Goal: Information Seeking & Learning: Find specific fact

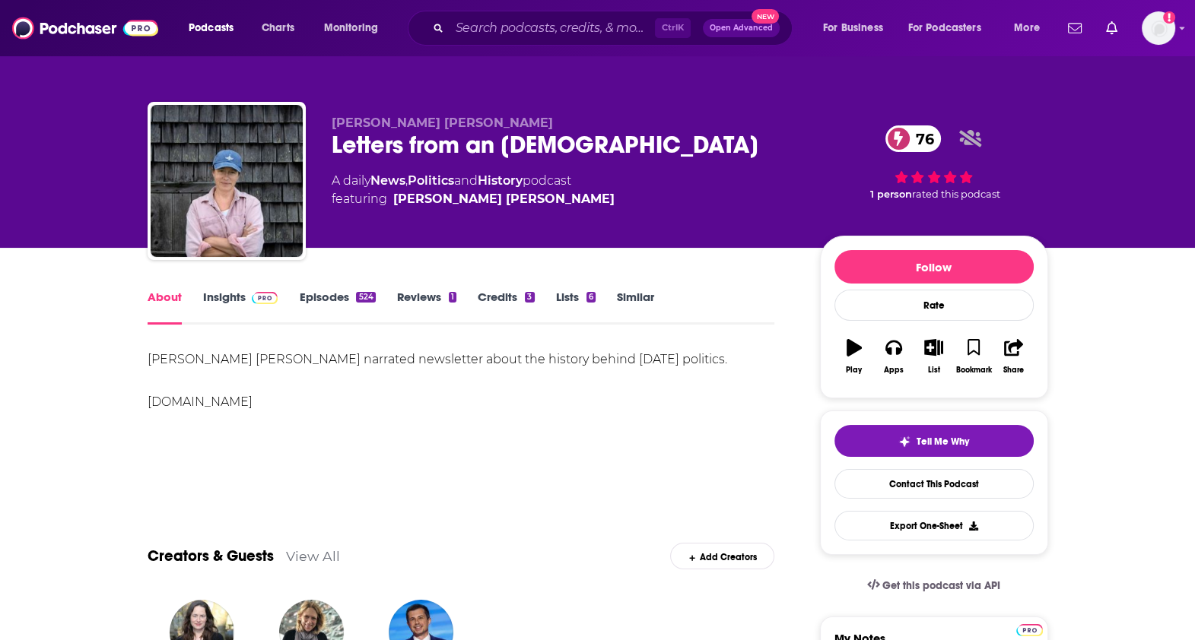
click at [247, 298] on span at bounding box center [262, 297] width 33 height 14
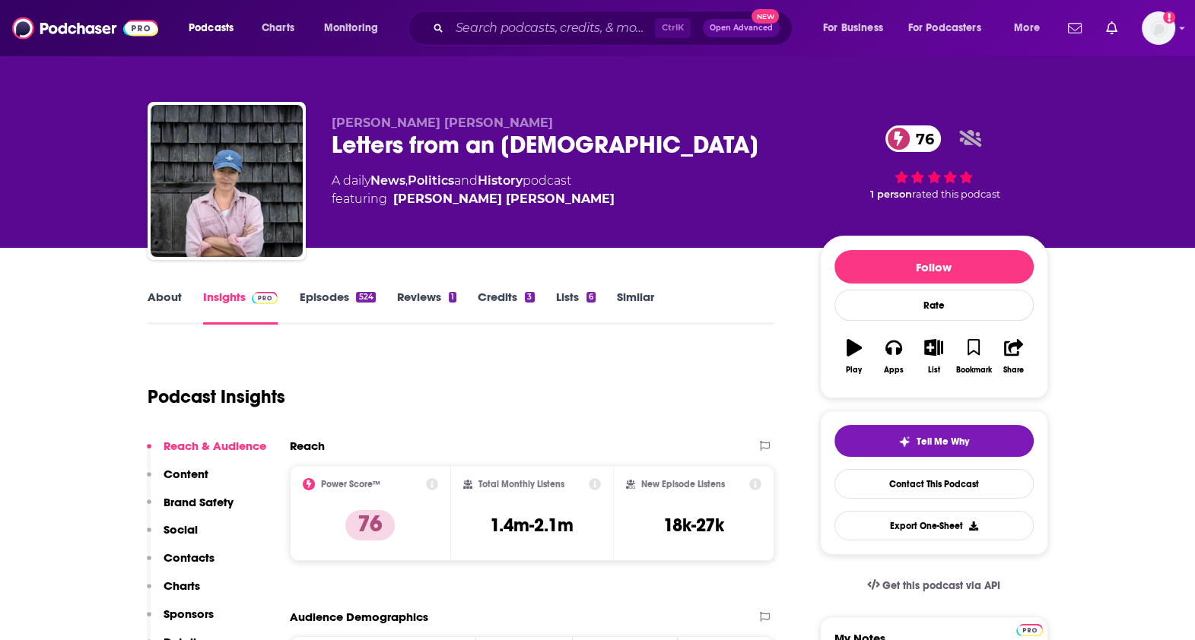
click at [162, 292] on link "About" at bounding box center [165, 307] width 34 height 35
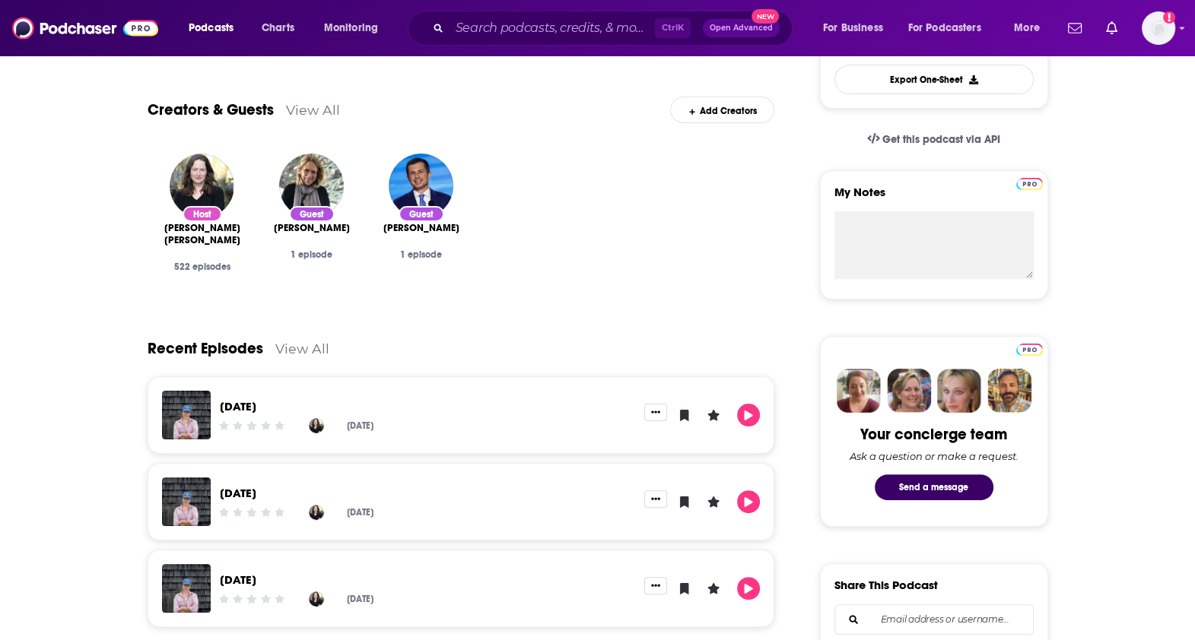
scroll to position [475, 0]
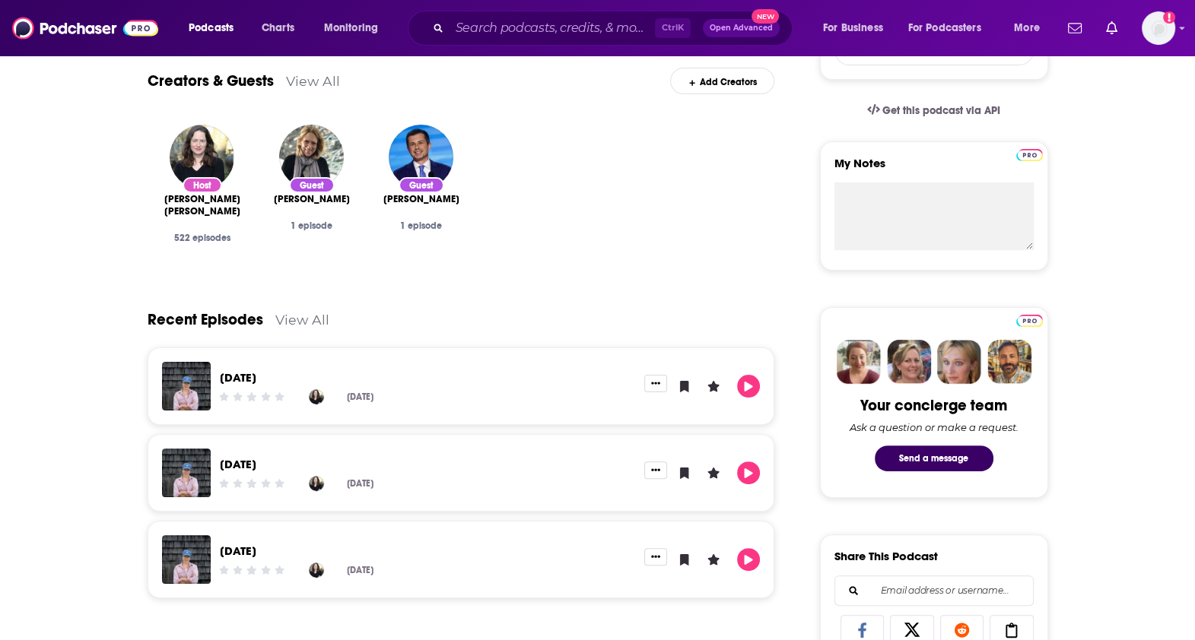
click at [447, 369] on div "August 26, 2025 Aug 27th, 2025" at bounding box center [428, 386] width 434 height 49
click at [256, 380] on link "August 26, 2025" at bounding box center [238, 377] width 37 height 14
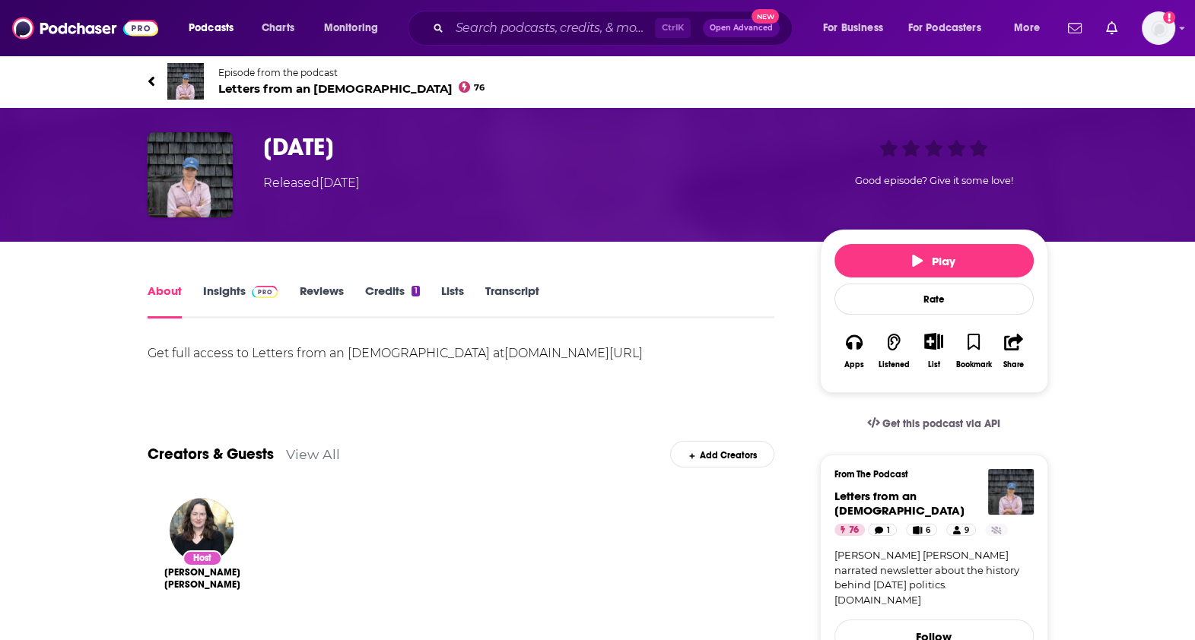
click at [913, 246] on button "Play" at bounding box center [933, 260] width 199 height 33
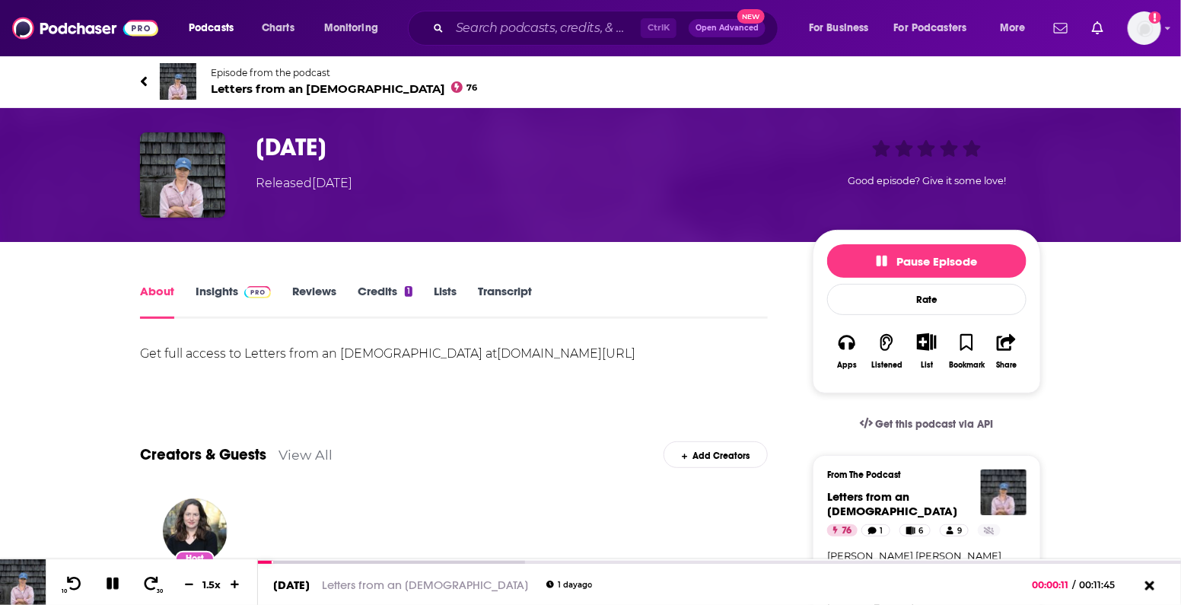
click at [145, 88] on icon at bounding box center [144, 81] width 8 height 15
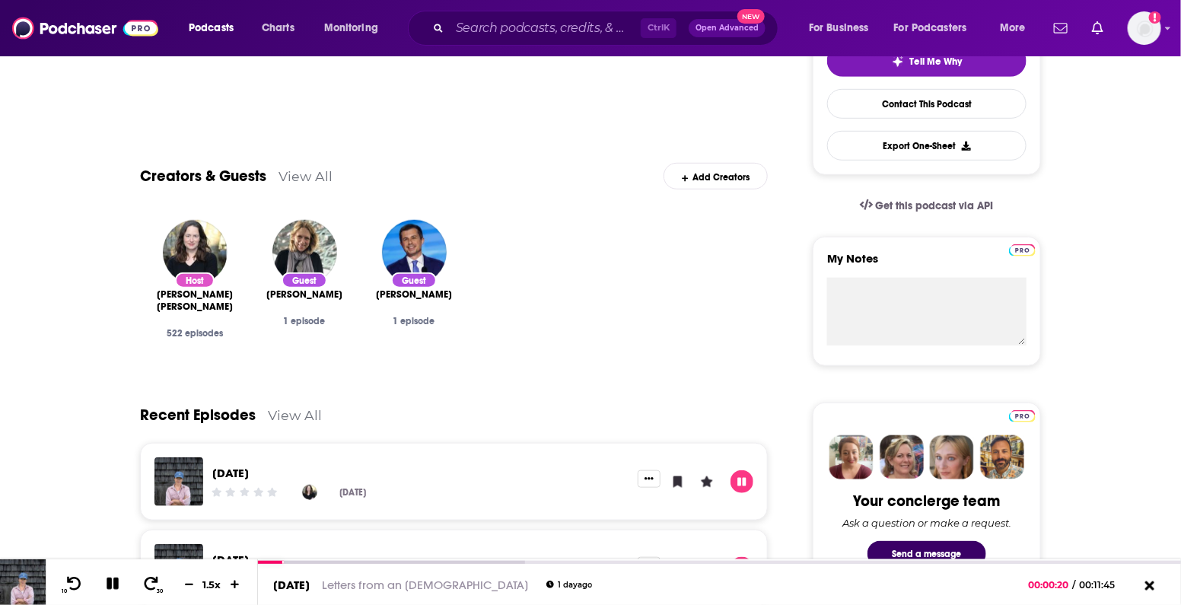
scroll to position [666, 0]
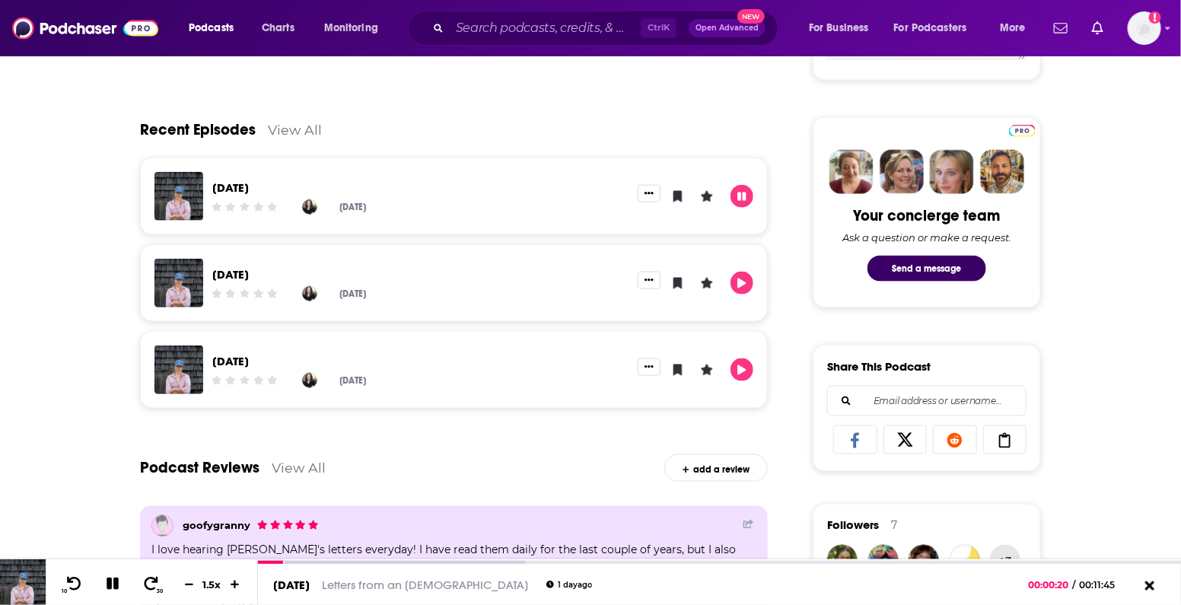
click at [479, 215] on div "[DATE]" at bounding box center [420, 206] width 416 height 15
click at [267, 177] on div "August 26, 2025 Aug 27th, 2025" at bounding box center [420, 196] width 434 height 49
click at [249, 183] on link "August 26, 2025" at bounding box center [230, 187] width 37 height 14
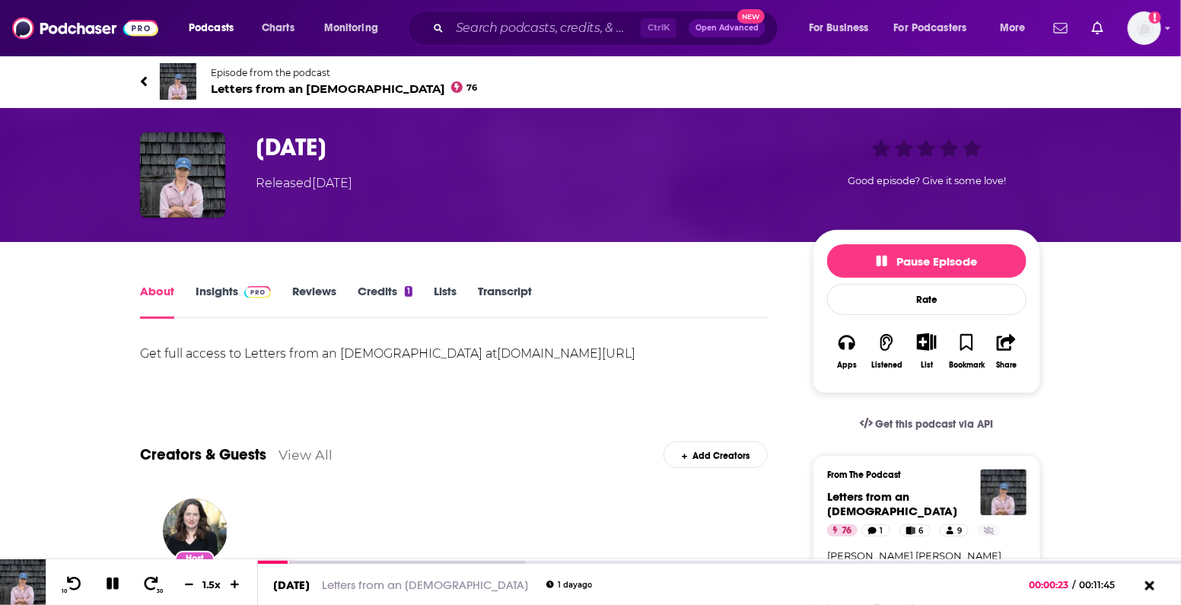
click at [526, 297] on link "Transcript" at bounding box center [505, 301] width 54 height 35
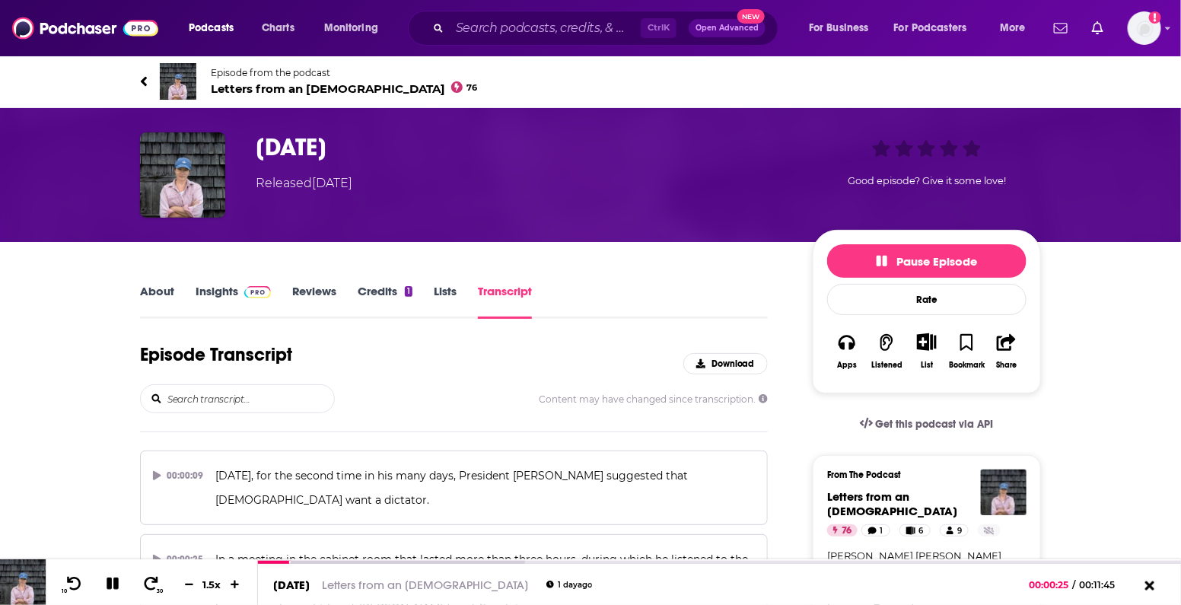
click at [274, 396] on input "search" at bounding box center [250, 398] width 168 height 27
type input "a"
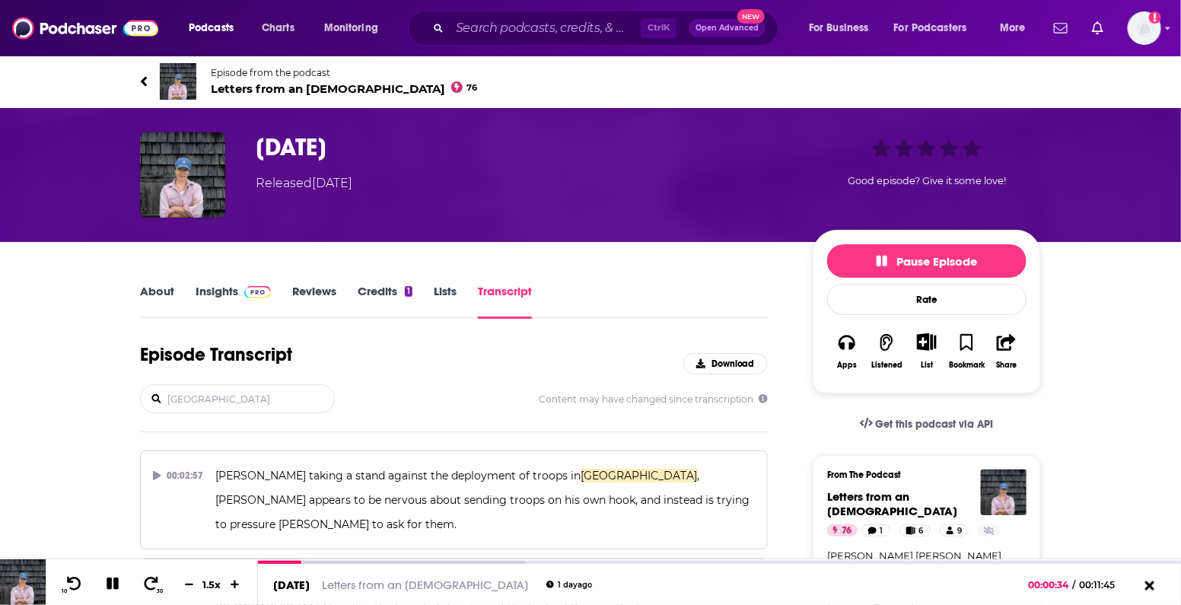
type input "chicago"
click at [430, 358] on div "Episode Transcript Download" at bounding box center [454, 363] width 628 height 41
click at [321, 487] on p "Pritzker taking a stand against the deployment of troops in Chicago , Trump app…" at bounding box center [485, 499] width 539 height 73
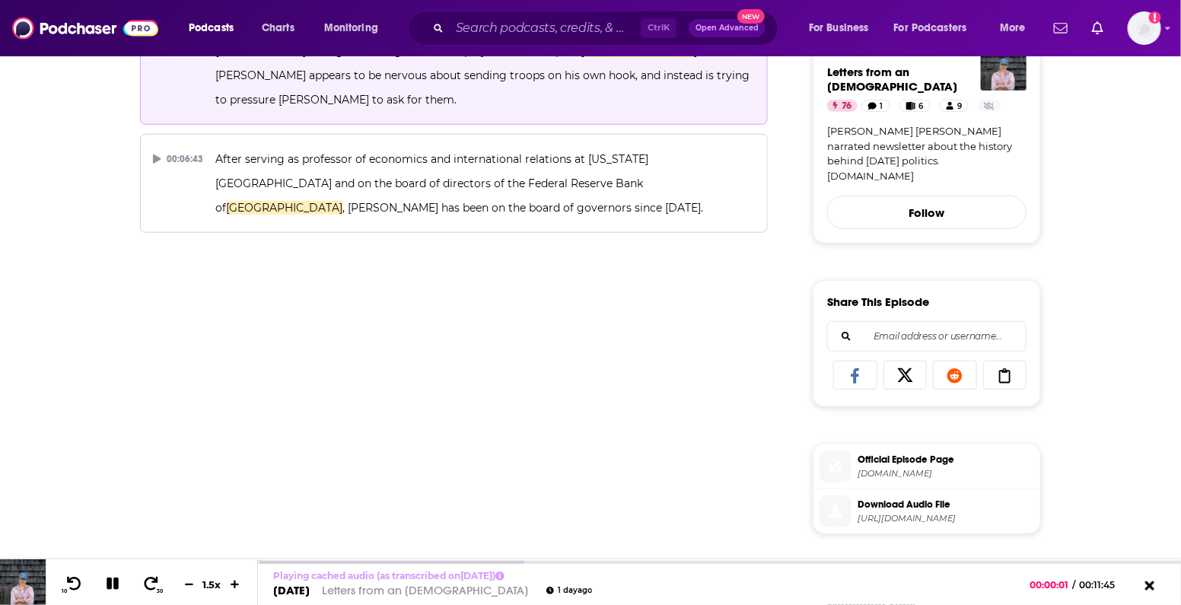
scroll to position [380, 0]
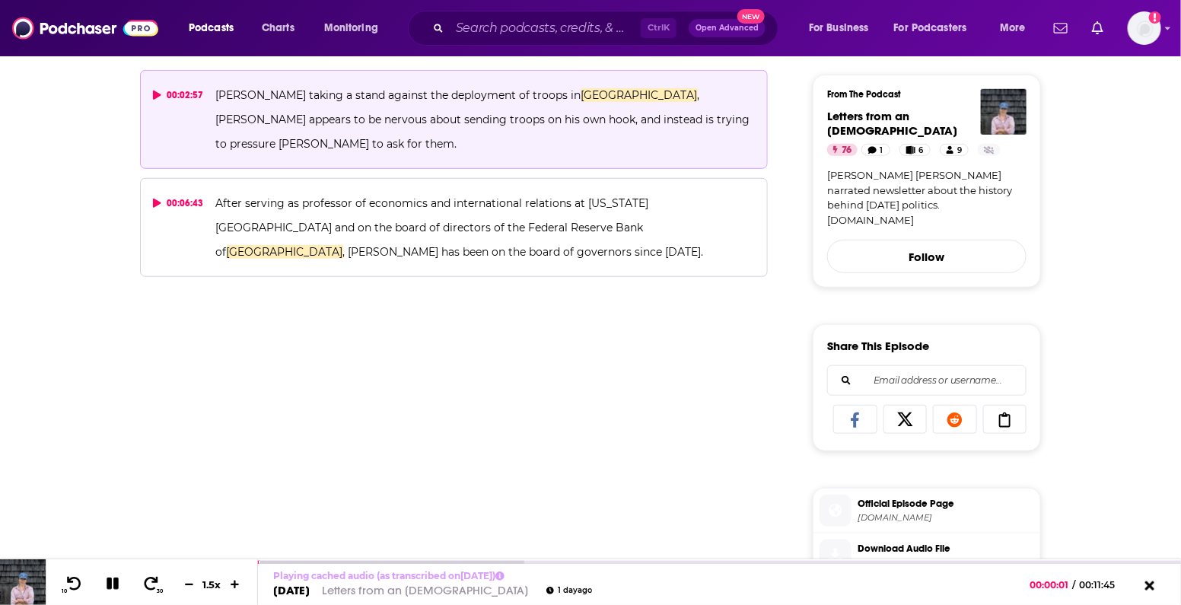
click at [508, 210] on p "After serving as professor of economics and international relations at Michigan…" at bounding box center [485, 227] width 539 height 73
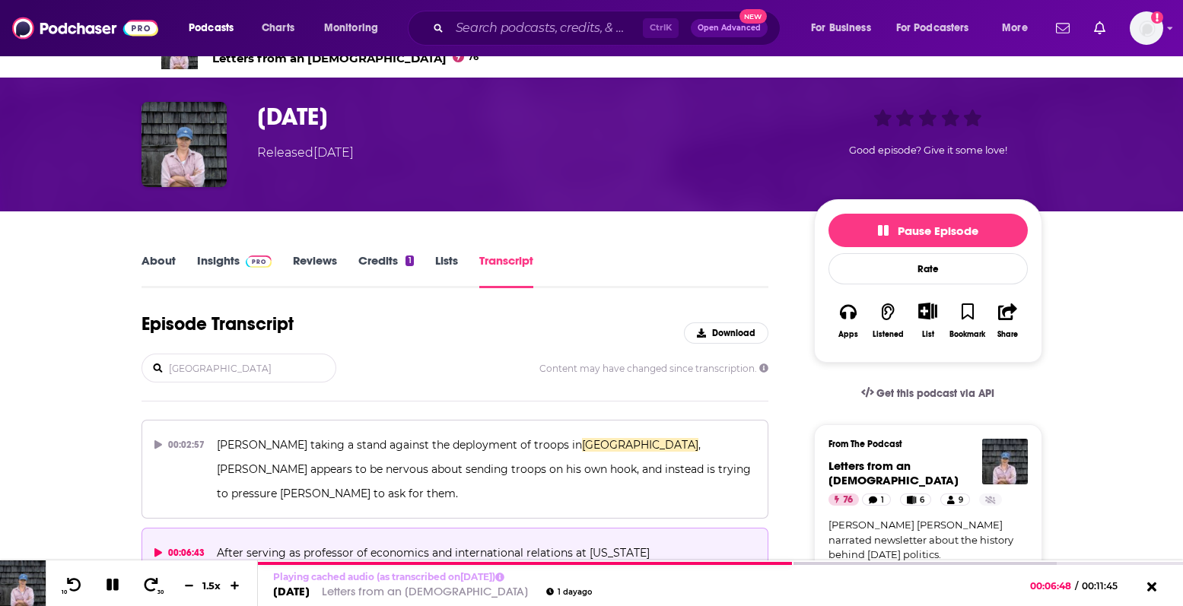
scroll to position [0, 0]
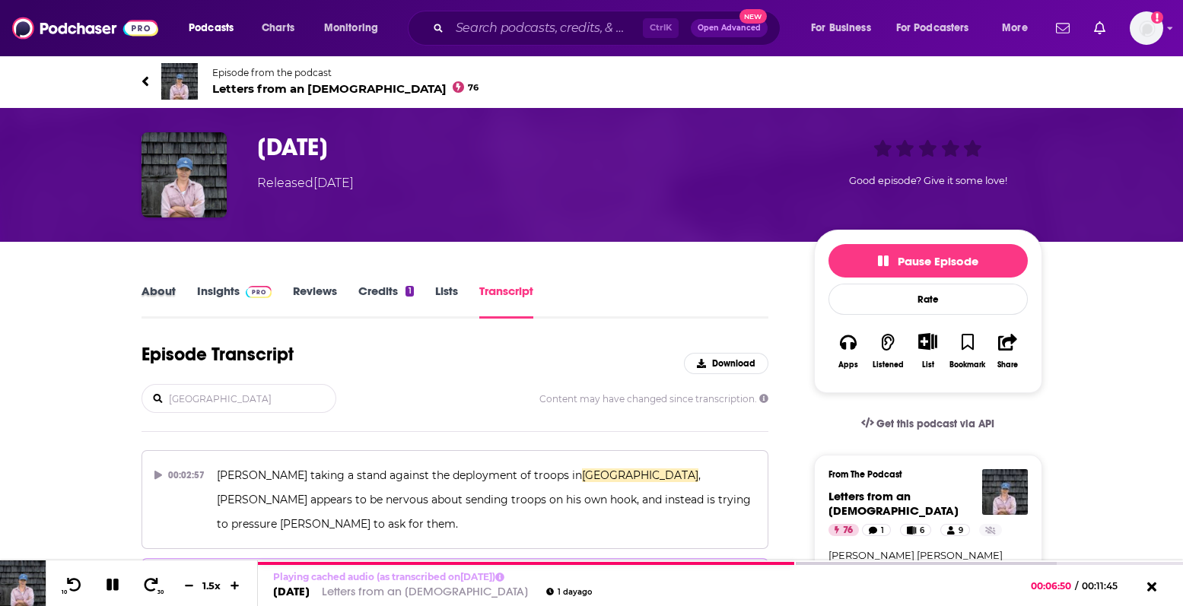
click at [176, 294] on div "About" at bounding box center [169, 301] width 56 height 35
click at [164, 295] on link "About" at bounding box center [158, 301] width 34 height 35
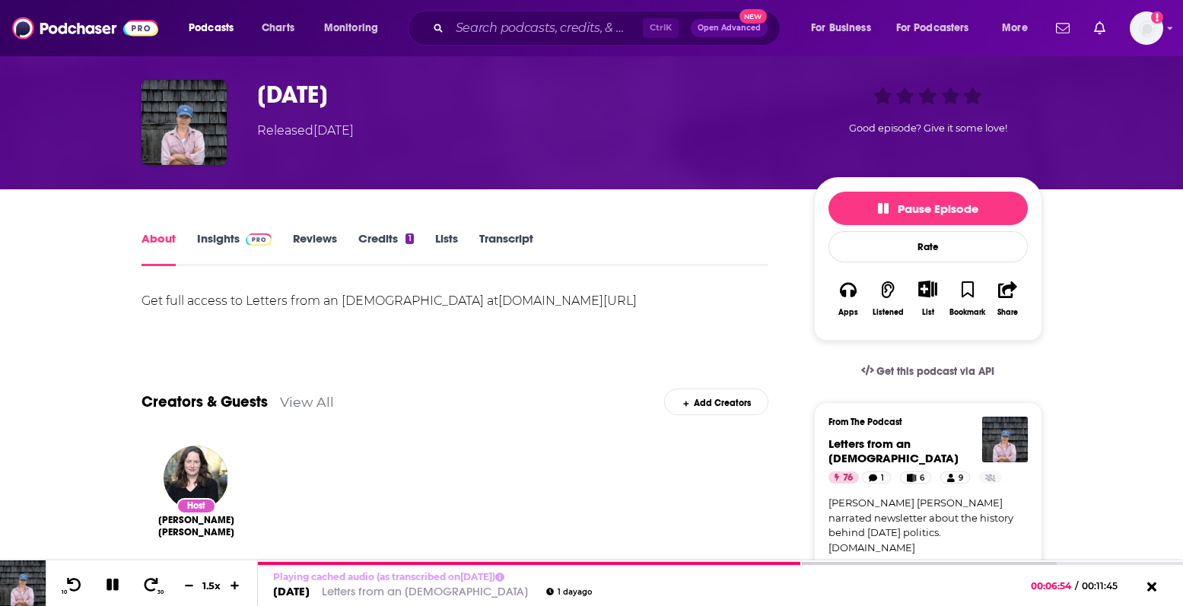
scroll to position [94, 0]
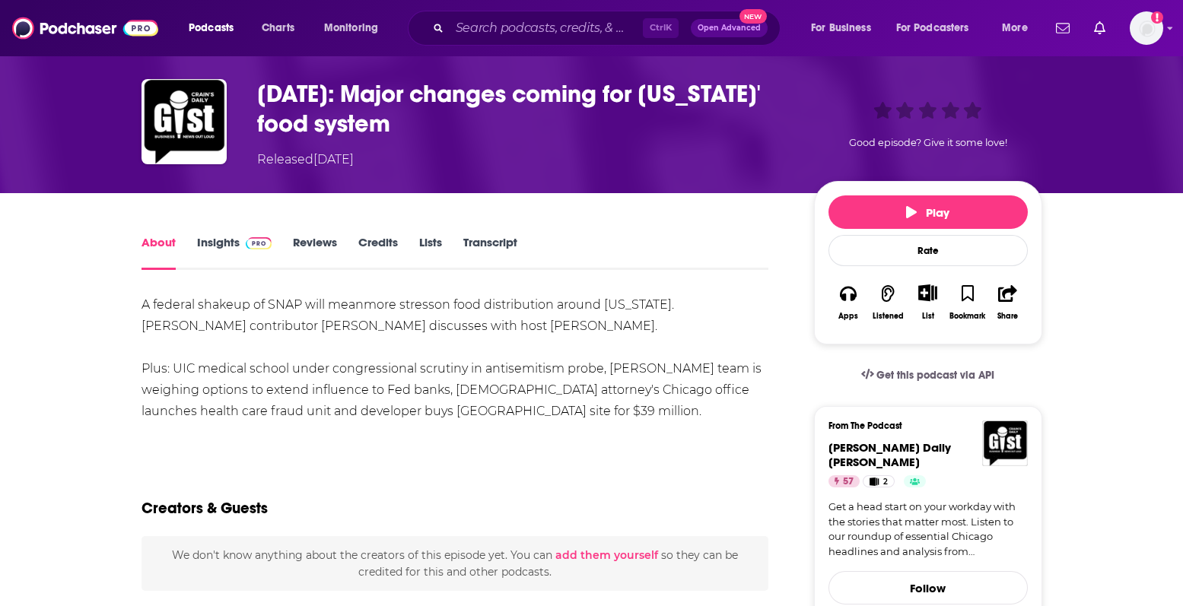
scroll to position [94, 0]
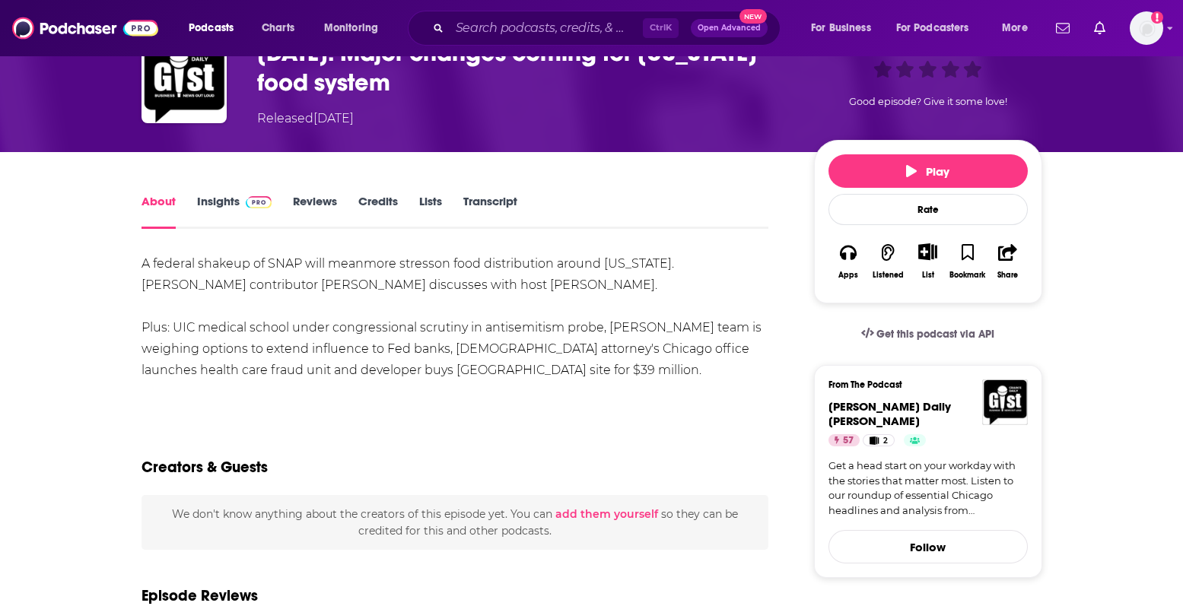
click at [498, 209] on link "Transcript" at bounding box center [490, 211] width 54 height 35
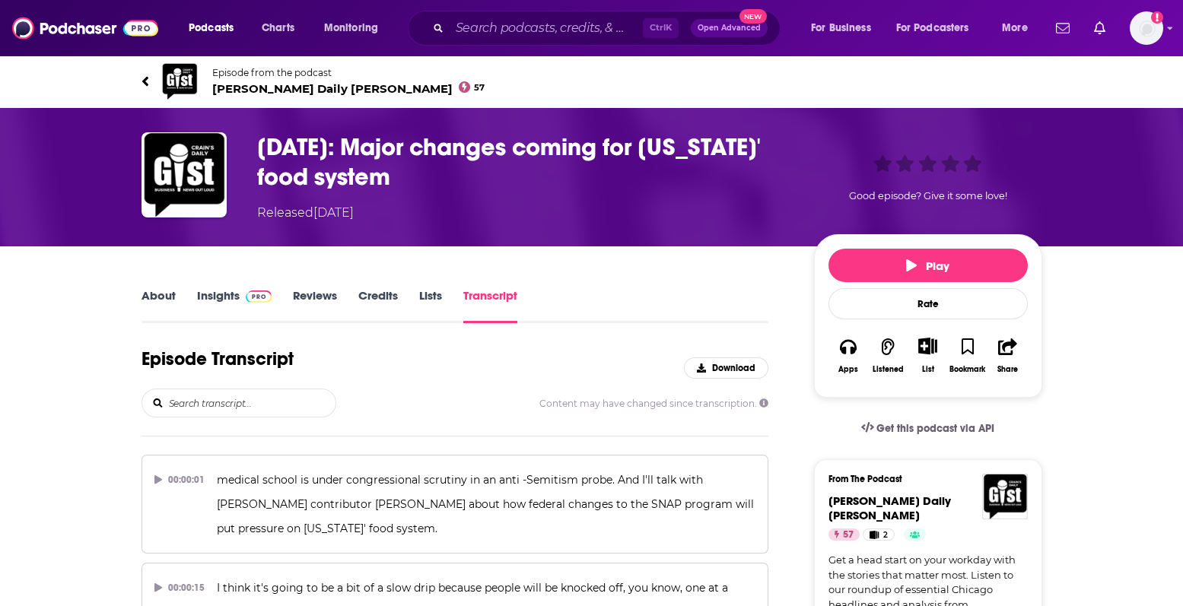
click at [189, 408] on input "search" at bounding box center [251, 402] width 168 height 27
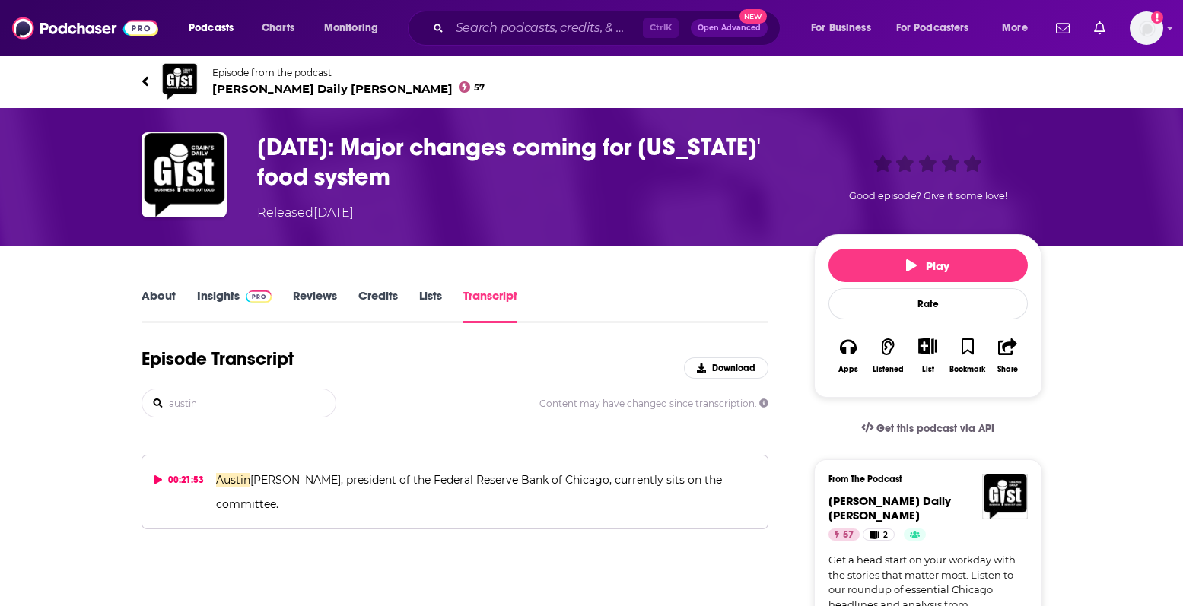
type input "austin"
click at [154, 492] on button "00:21:53 [PERSON_NAME], president of the Federal Reserve Bank of Chicago, curre…" at bounding box center [455, 492] width 628 height 75
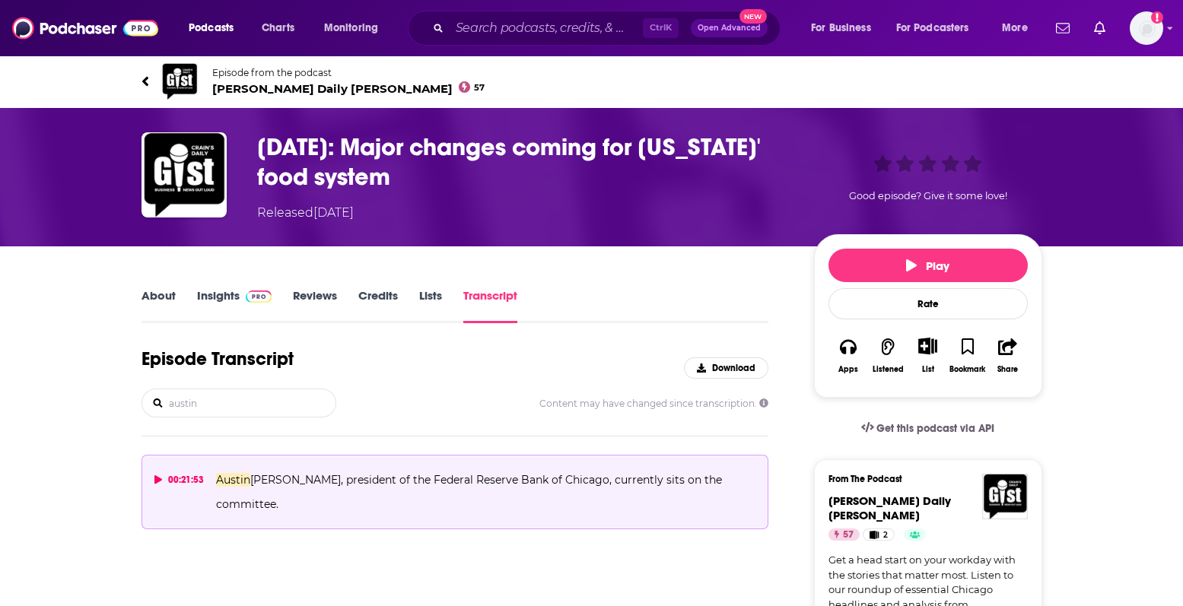
click at [158, 478] on icon at bounding box center [158, 479] width 8 height 9
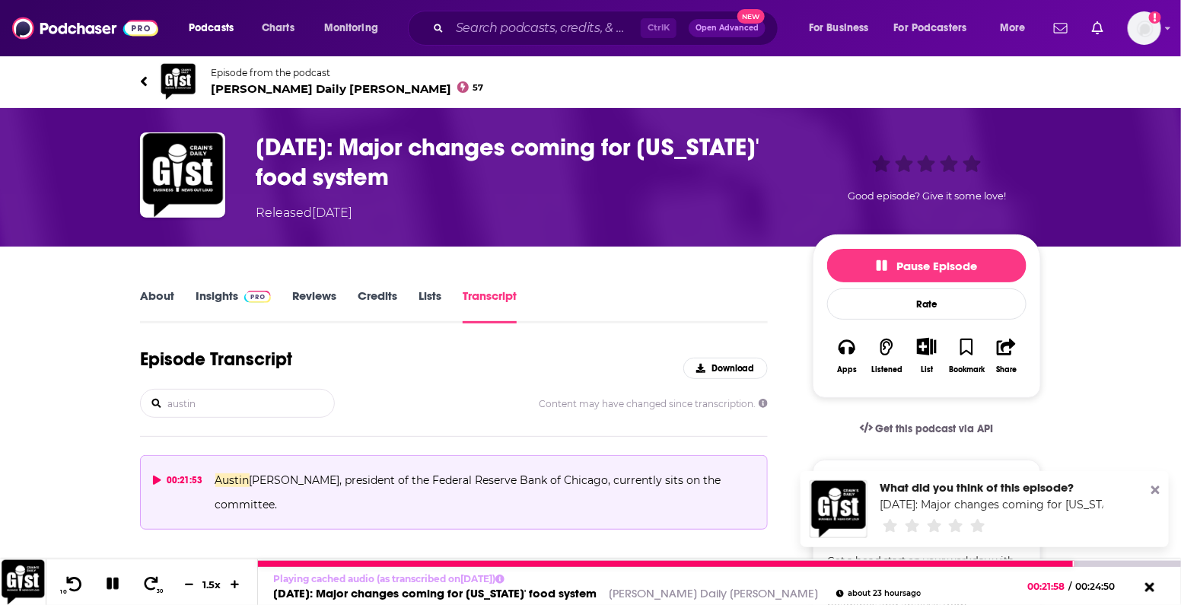
click at [63, 592] on span "10" at bounding box center [64, 591] width 6 height 7
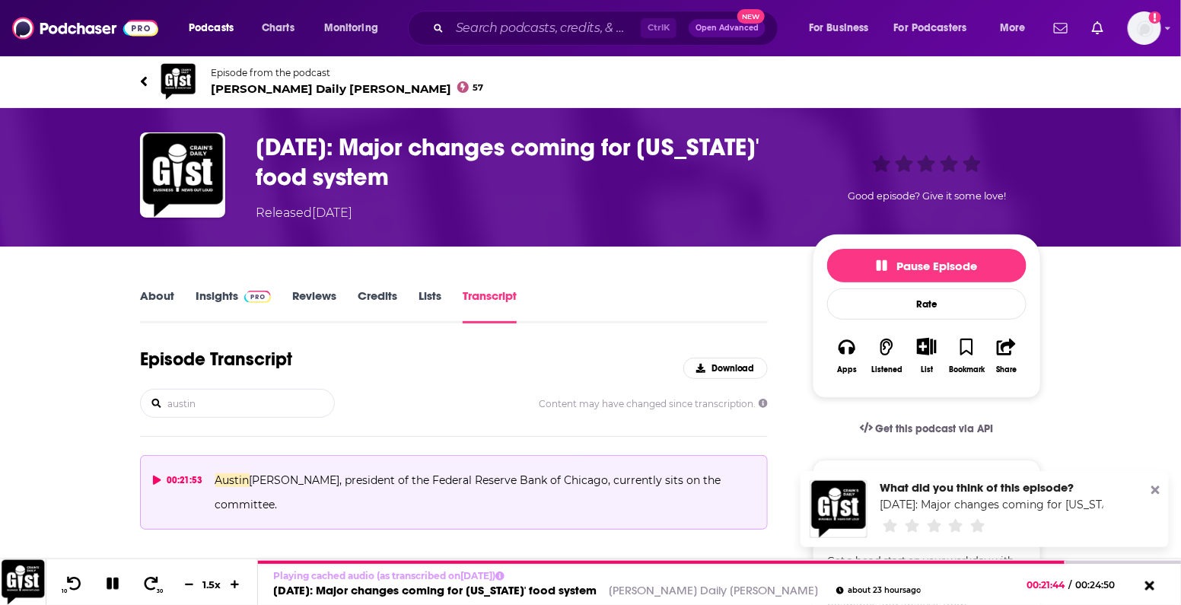
click at [237, 307] on link "Insights" at bounding box center [232, 305] width 75 height 35
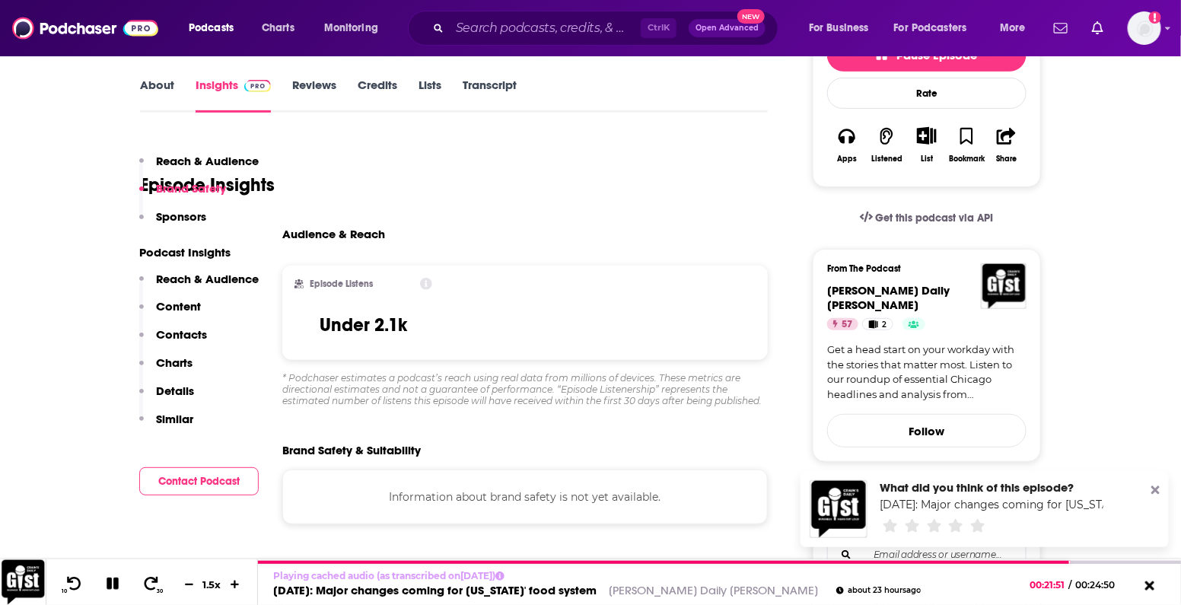
scroll to position [190, 0]
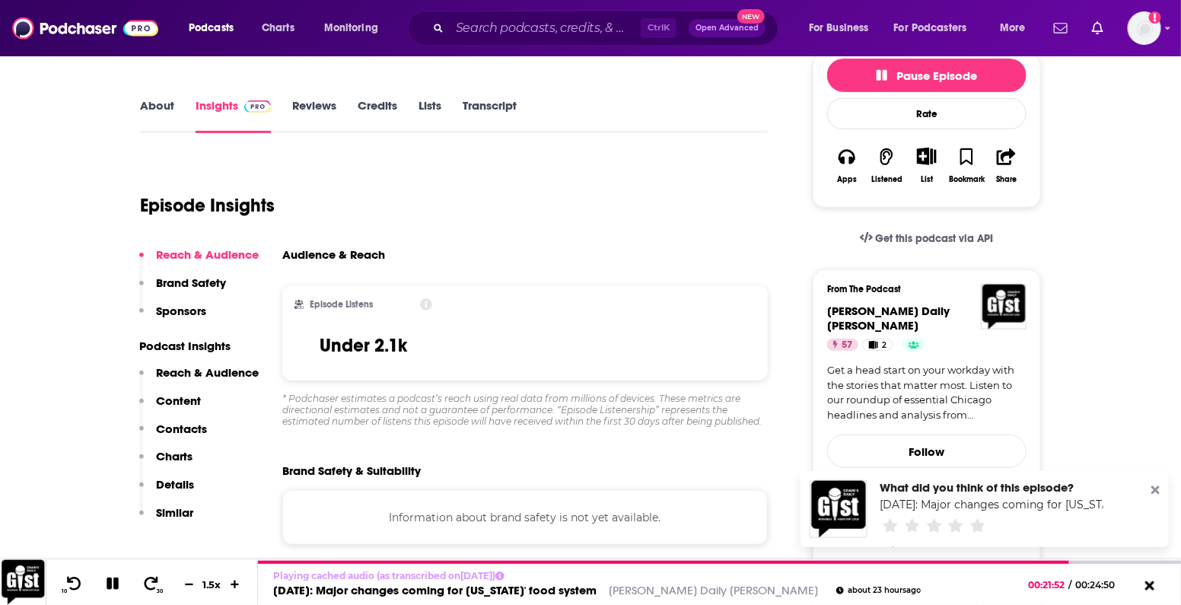
click at [161, 103] on link "About" at bounding box center [157, 115] width 34 height 35
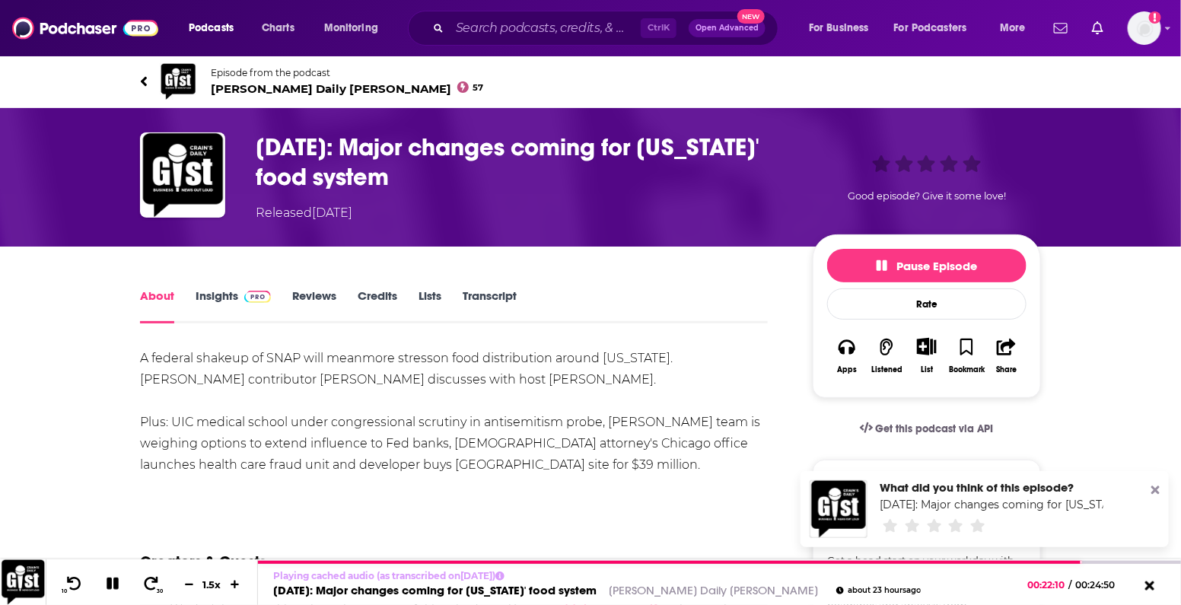
click at [268, 90] on span "[PERSON_NAME] Daily [PERSON_NAME] 57" at bounding box center [347, 88] width 273 height 14
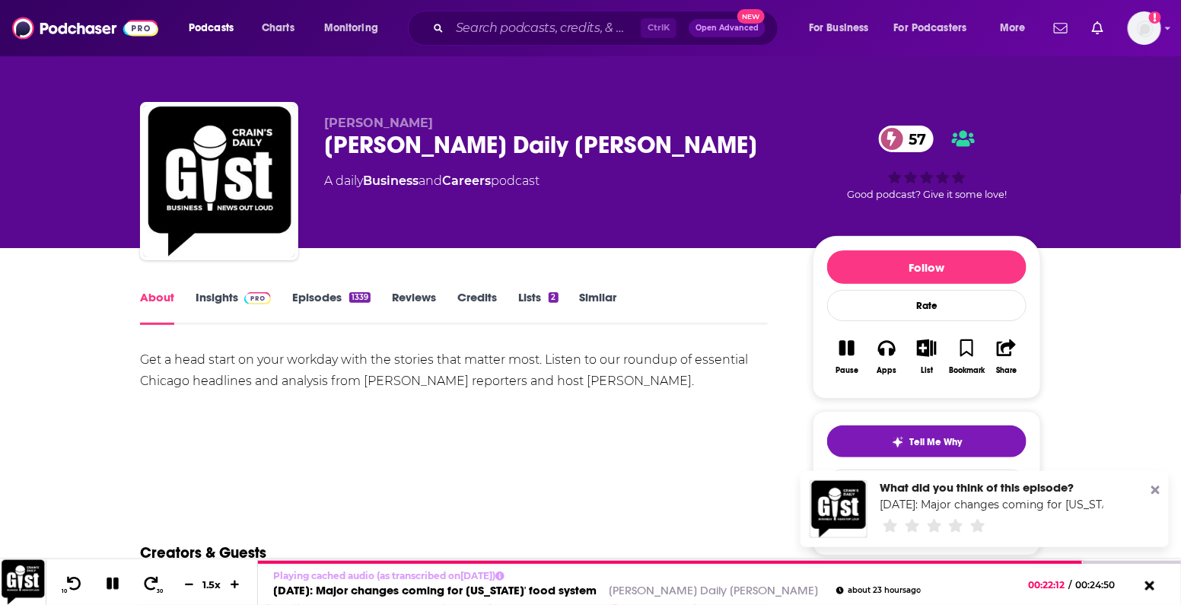
click at [251, 305] on link "Insights" at bounding box center [232, 307] width 75 height 35
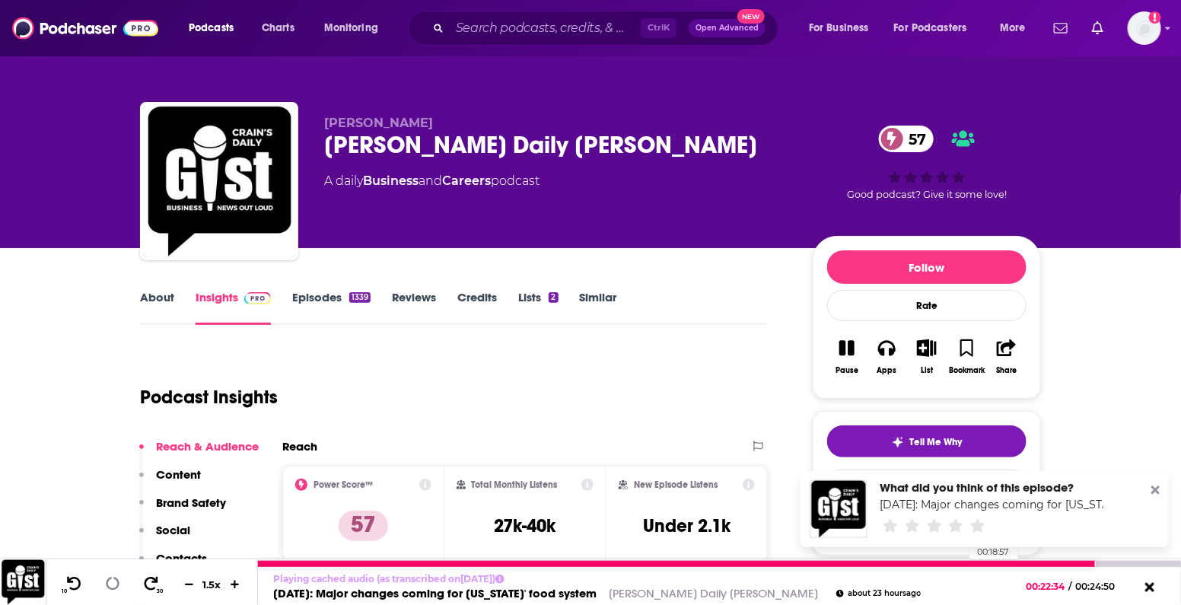
click at [962, 561] on div at bounding box center [677, 564] width 838 height 6
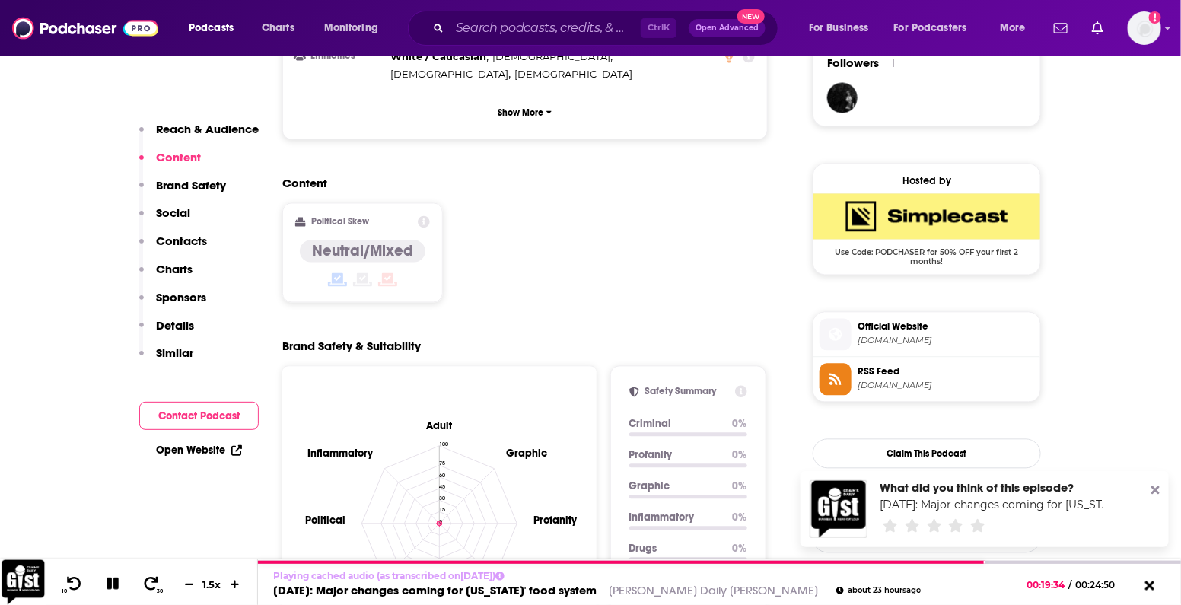
scroll to position [1141, 0]
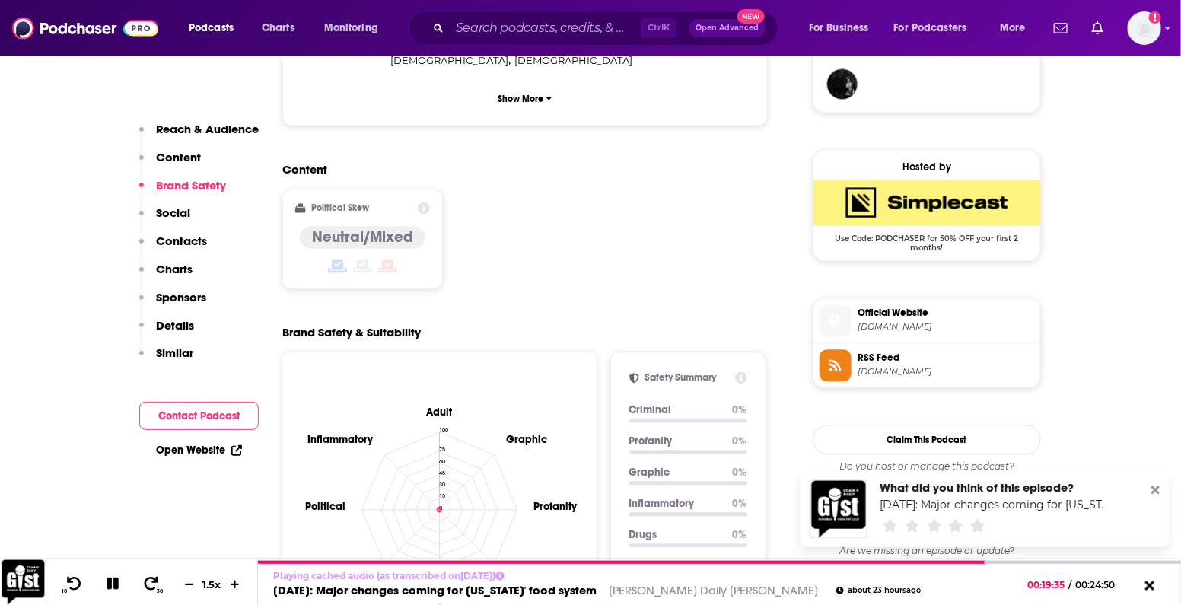
click at [919, 320] on span "Official Website" at bounding box center [945, 314] width 176 height 14
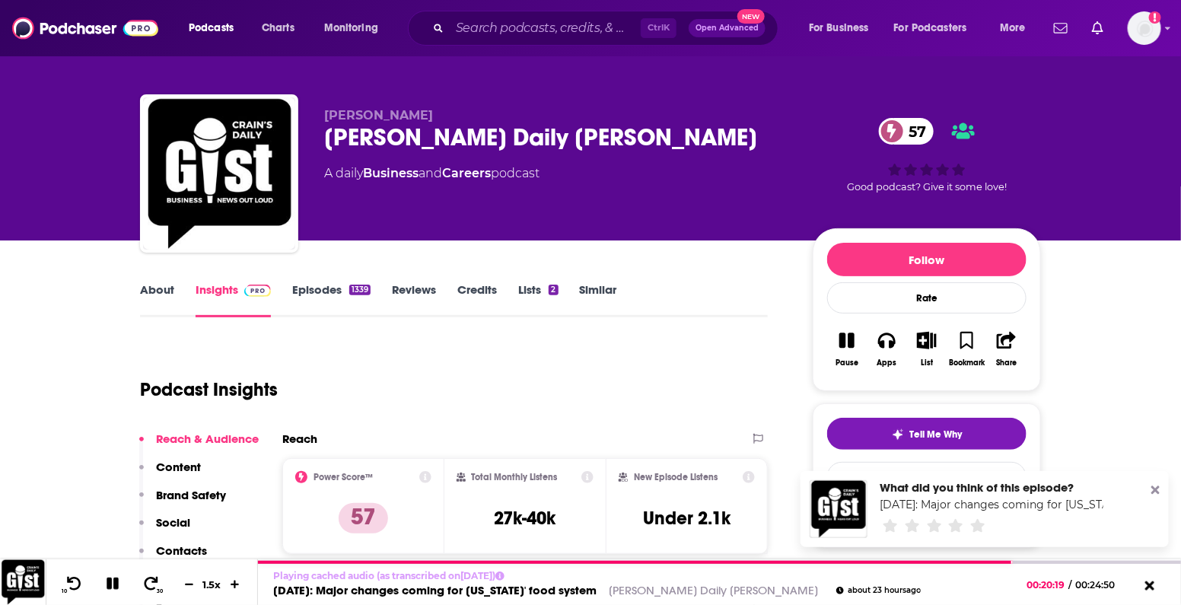
scroll to position [0, 0]
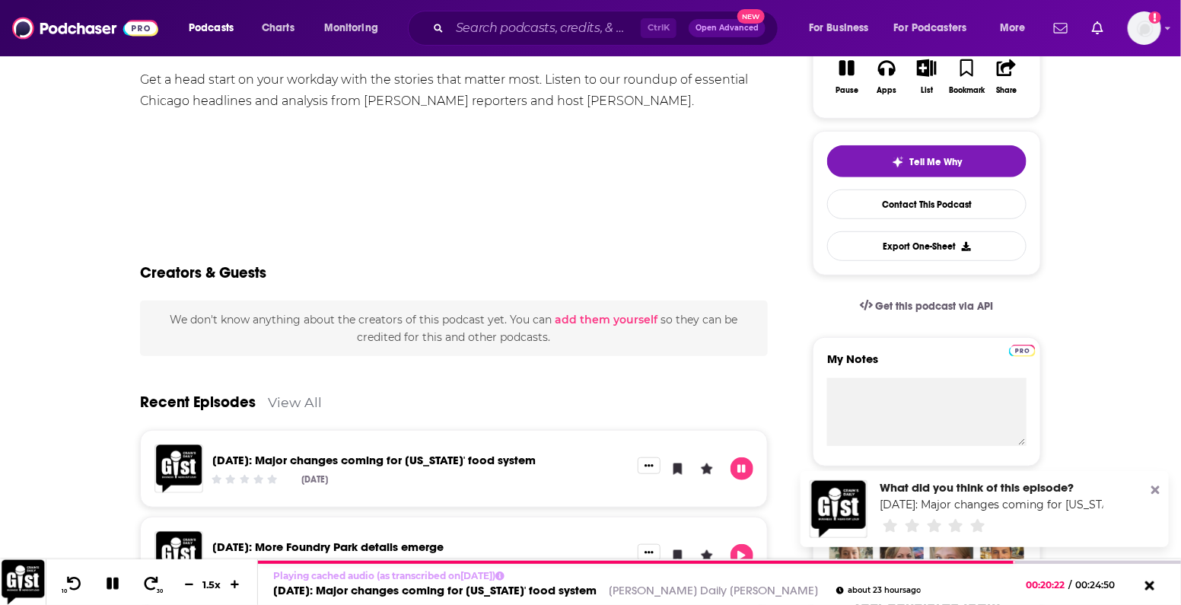
scroll to position [285, 0]
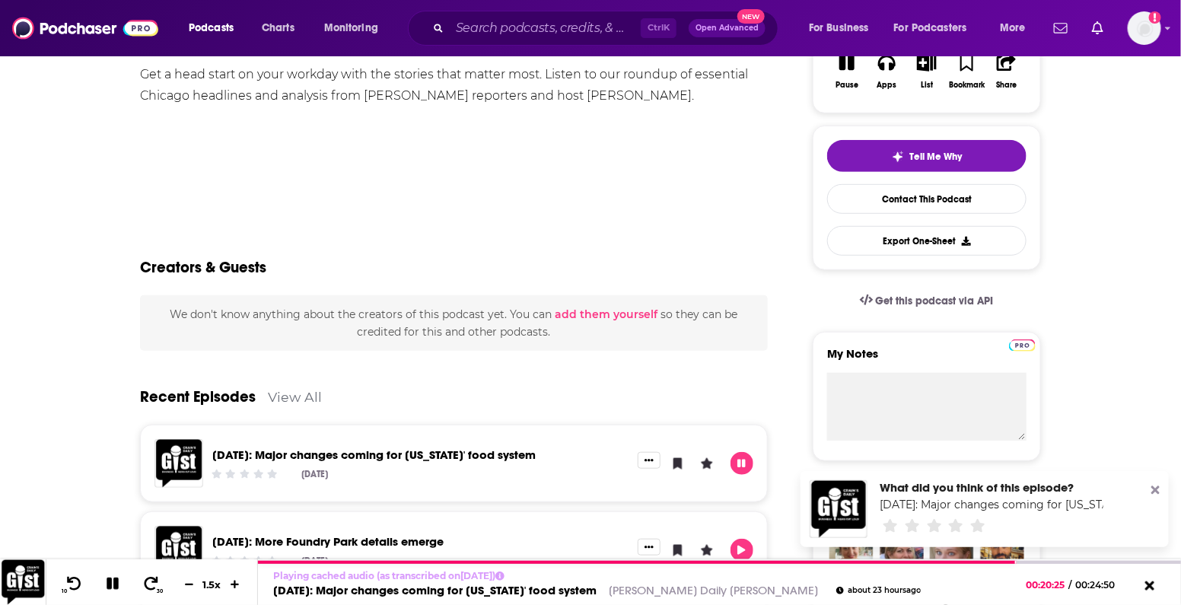
click at [478, 451] on link "[DATE]: Major changes coming for [US_STATE]' food system" at bounding box center [373, 454] width 323 height 14
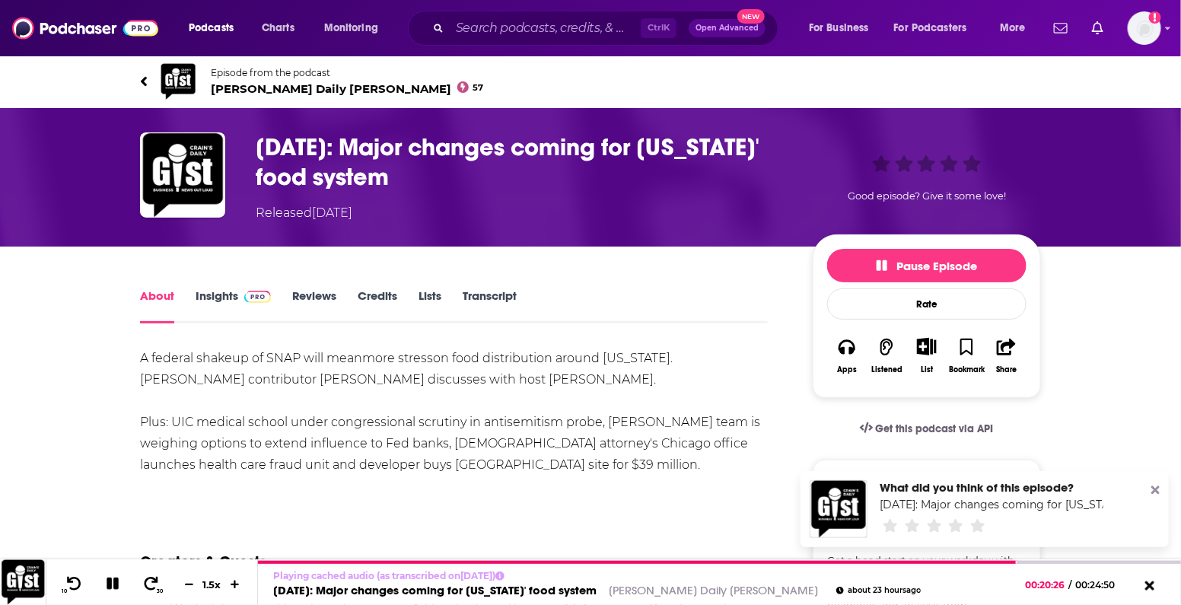
click at [479, 293] on link "Transcript" at bounding box center [489, 305] width 54 height 35
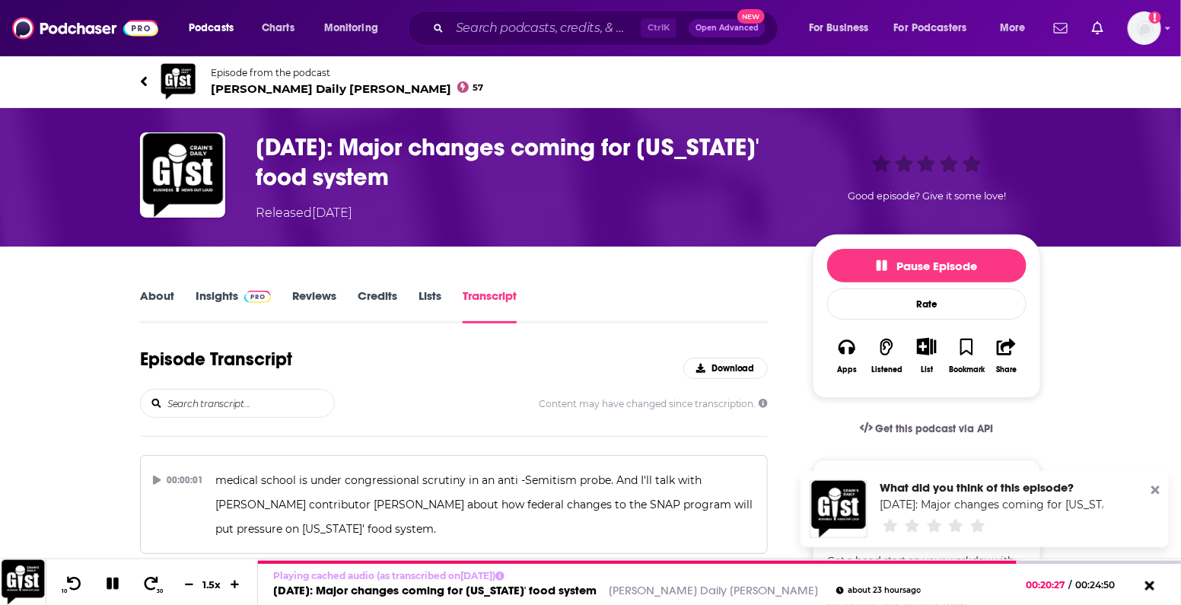
click at [199, 390] on input "search" at bounding box center [250, 402] width 168 height 27
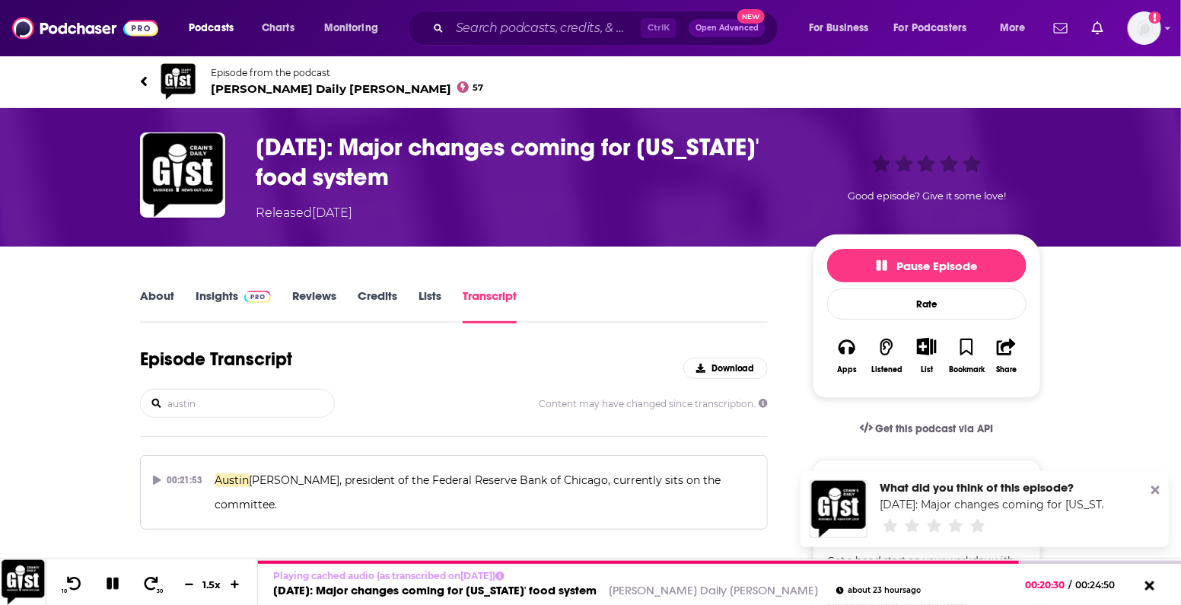
type input "austin"
